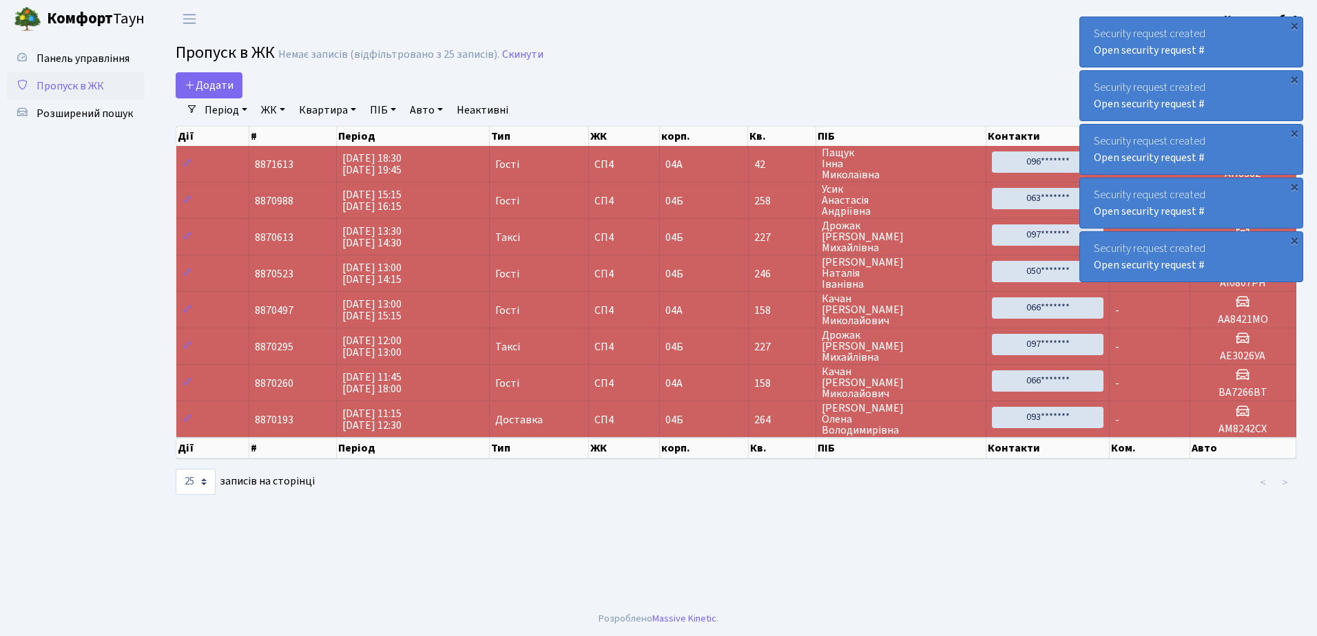
select select "25"
click at [92, 113] on span "Розширений пошук" at bounding box center [84, 113] width 96 height 15
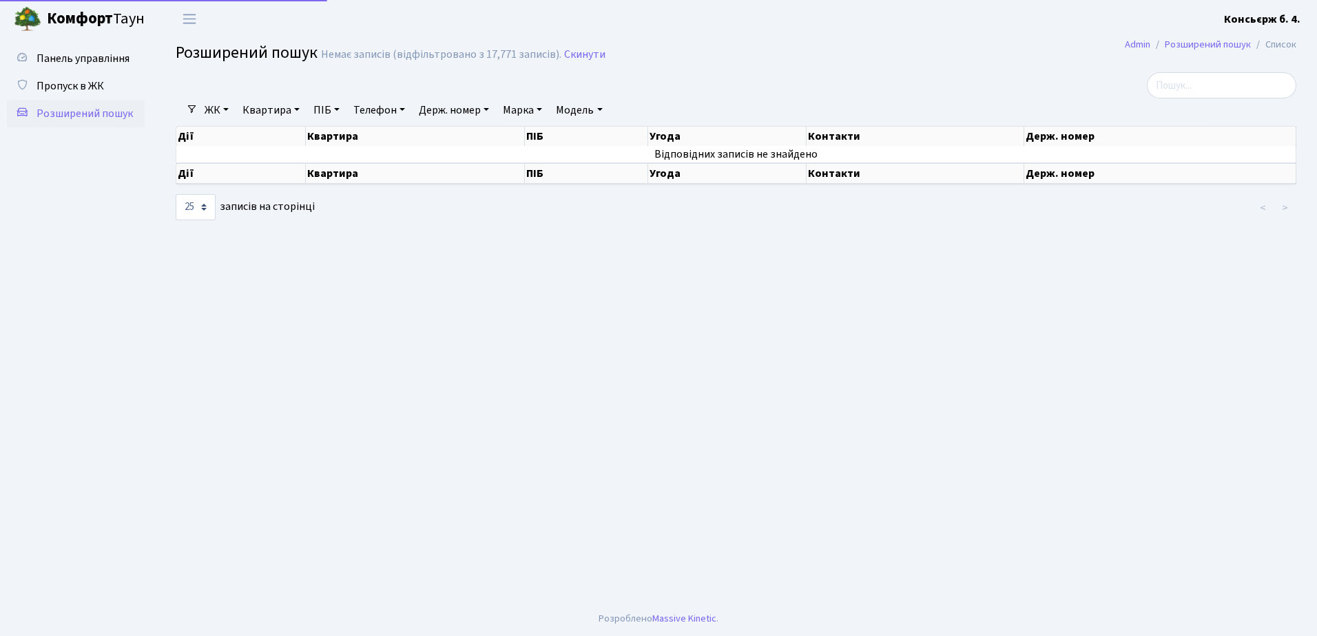
select select "25"
click at [534, 108] on link "Марка" at bounding box center [522, 109] width 50 height 23
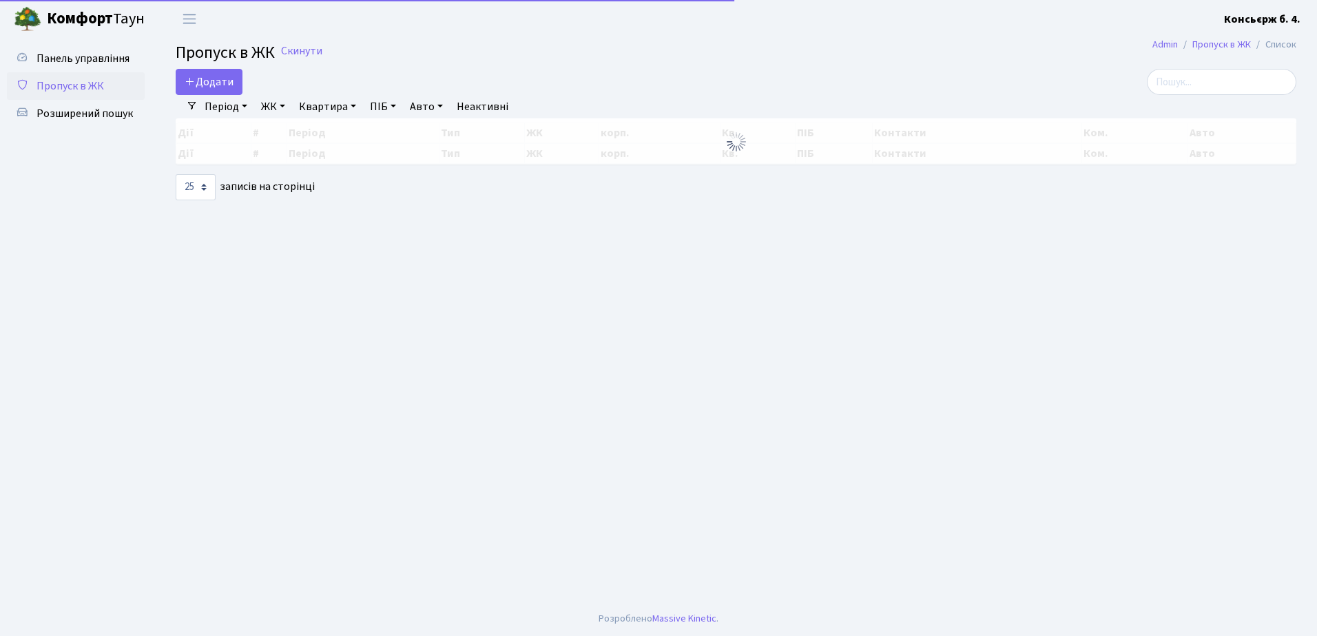
select select "25"
